Goal: Transaction & Acquisition: Book appointment/travel/reservation

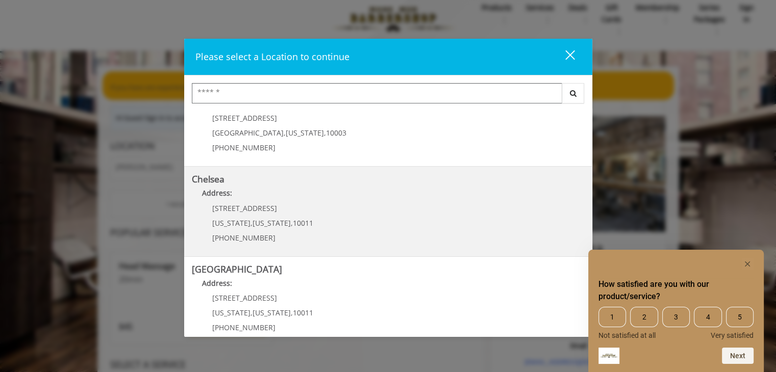
scroll to position [33, 0]
click at [367, 222] on link "Chelsea Address: 169/170 W 23rd St New York , New York , 10011 (917) 639-3902" at bounding box center [388, 211] width 393 height 74
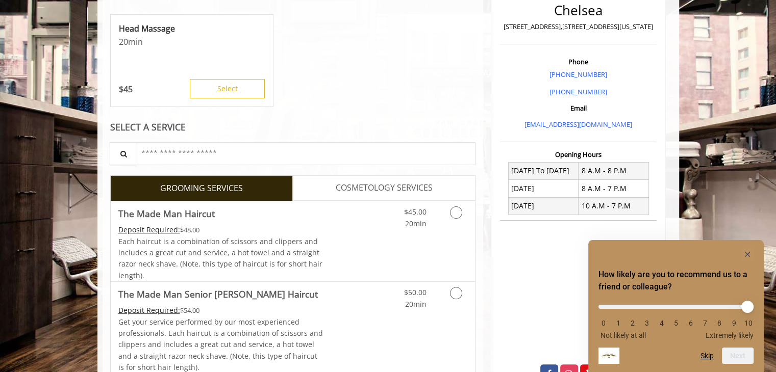
scroll to position [223, 0]
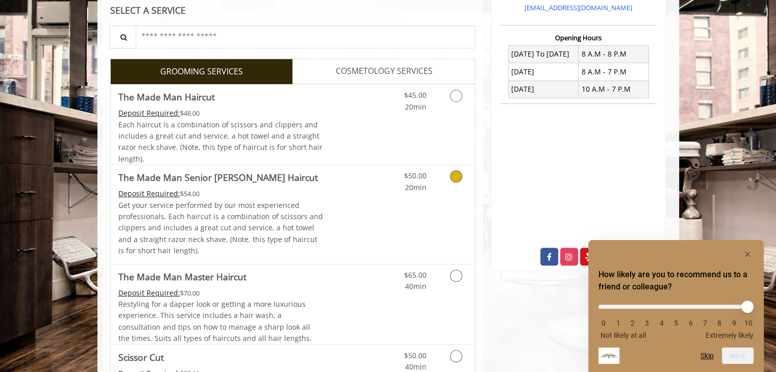
click at [392, 196] on div "$50.00 20min" at bounding box center [429, 214] width 91 height 98
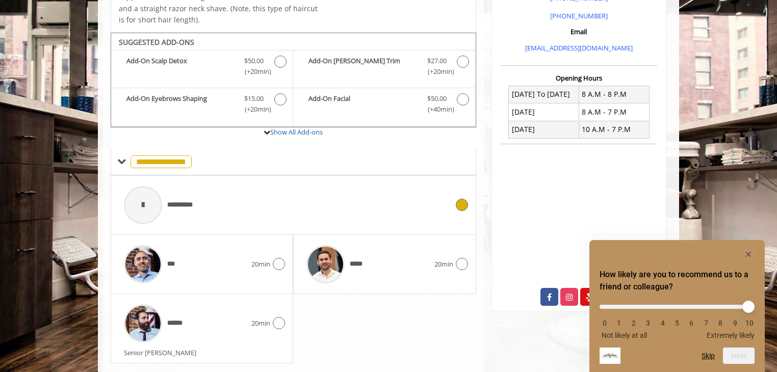
scroll to position [351, 0]
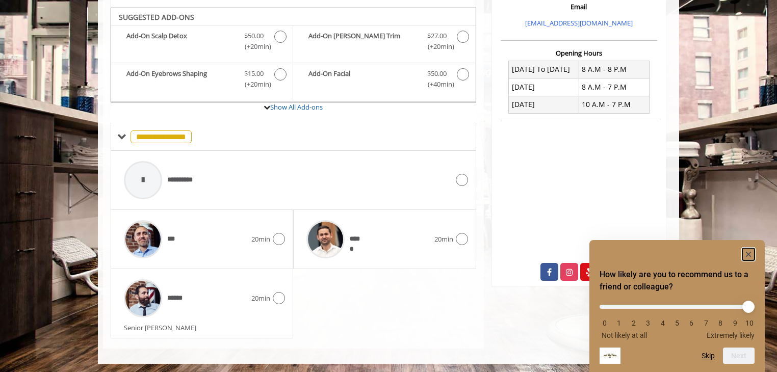
click at [750, 255] on icon "Hide survey" at bounding box center [748, 254] width 5 height 5
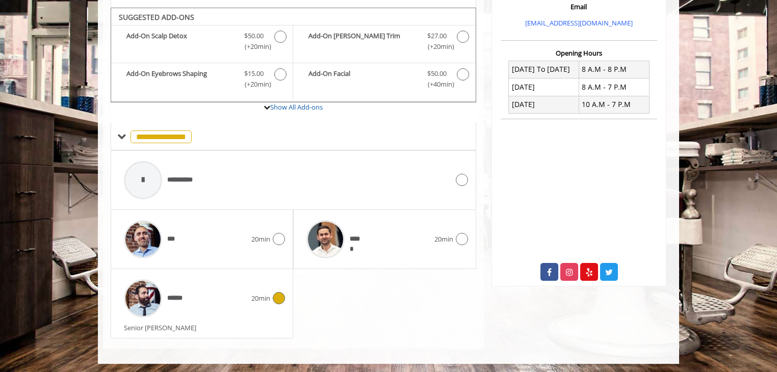
click at [281, 301] on icon at bounding box center [279, 298] width 12 height 12
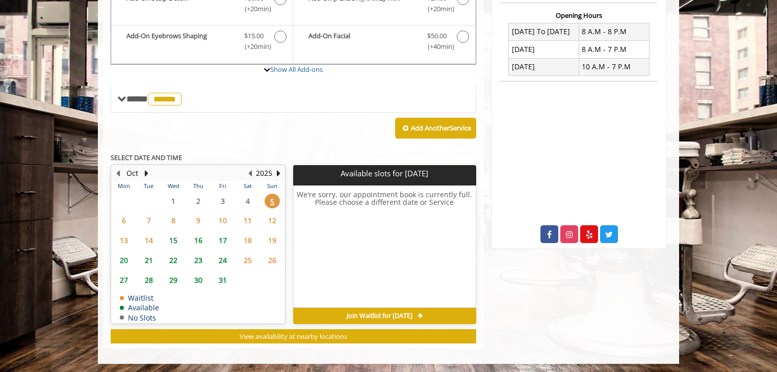
scroll to position [390, 0]
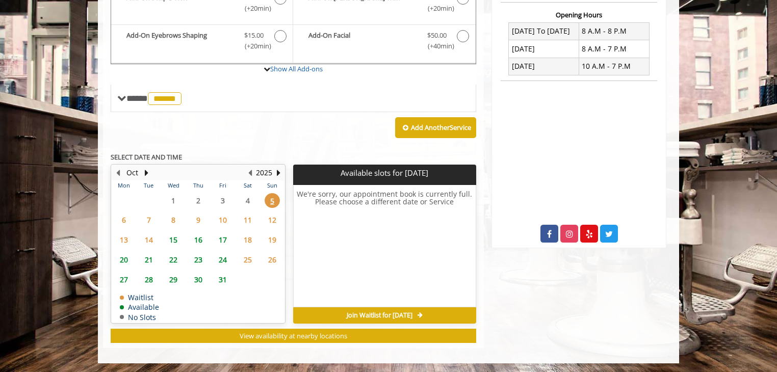
click at [173, 214] on span "8" at bounding box center [173, 220] width 15 height 15
click at [173, 233] on span "15" at bounding box center [173, 240] width 15 height 15
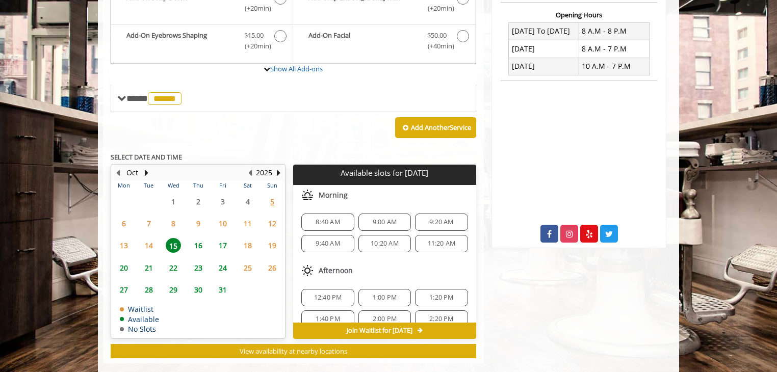
scroll to position [405, 0]
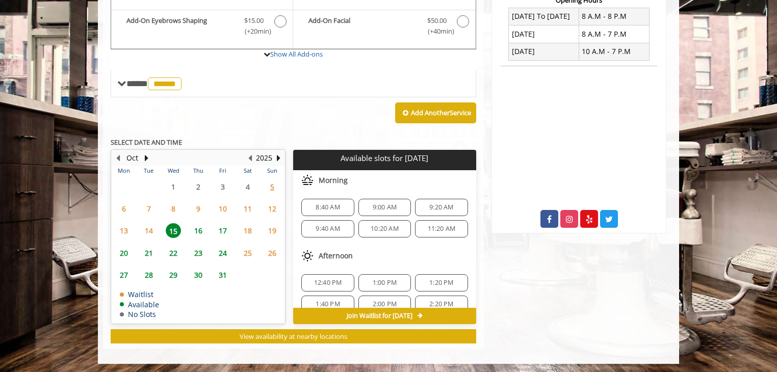
click at [147, 247] on span "21" at bounding box center [148, 253] width 15 height 15
